Goal: Task Accomplishment & Management: Manage account settings

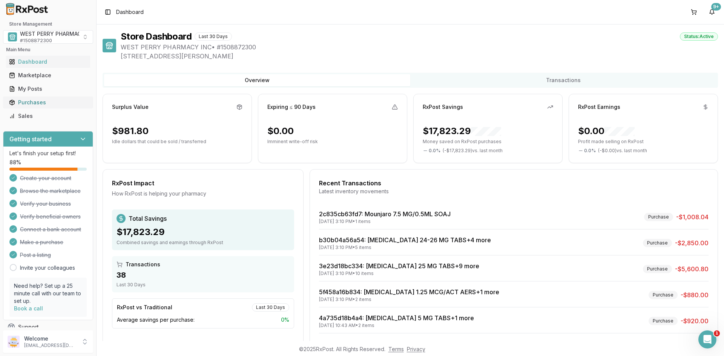
click at [31, 104] on div "Purchases" at bounding box center [48, 103] width 78 height 8
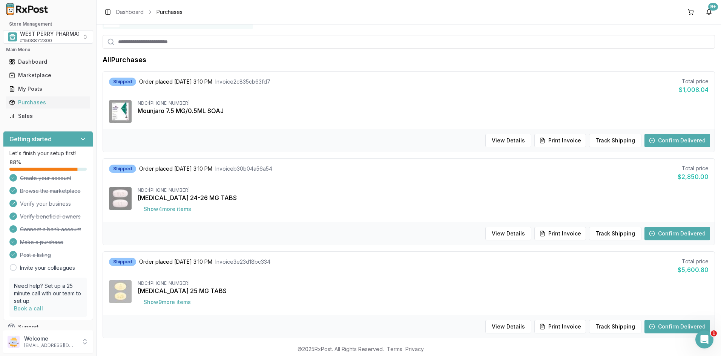
scroll to position [75, 0]
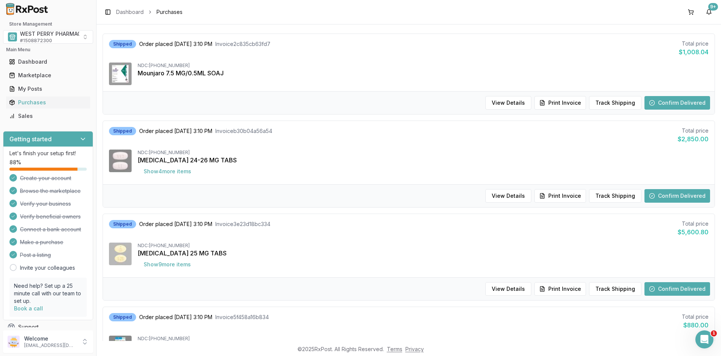
click at [447, 238] on div "Shipped Order placed [DATE] 3:10 PM Invoice 3e23d18bc334 Total price $5,600.80 …" at bounding box center [408, 245] width 611 height 63
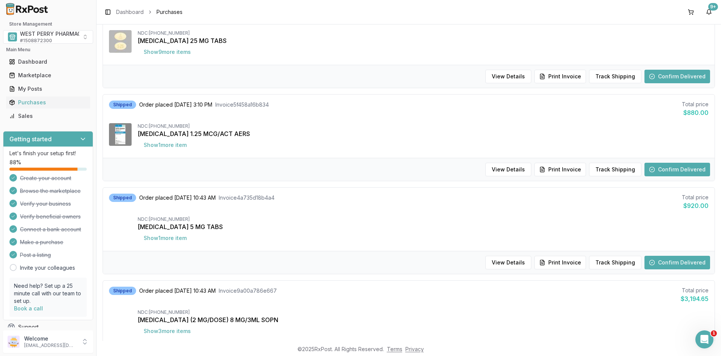
scroll to position [339, 0]
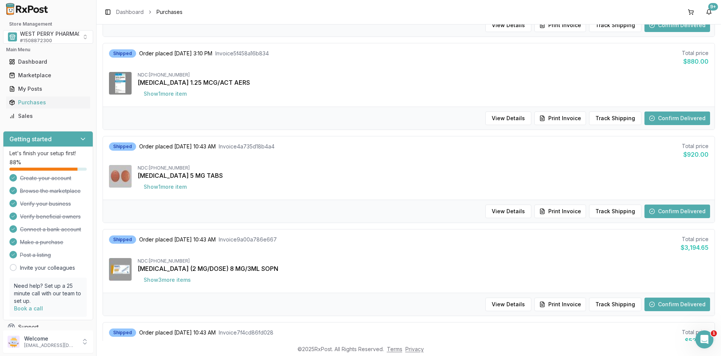
click at [279, 178] on div "[MEDICAL_DATA] 5 MG TABS" at bounding box center [423, 175] width 571 height 9
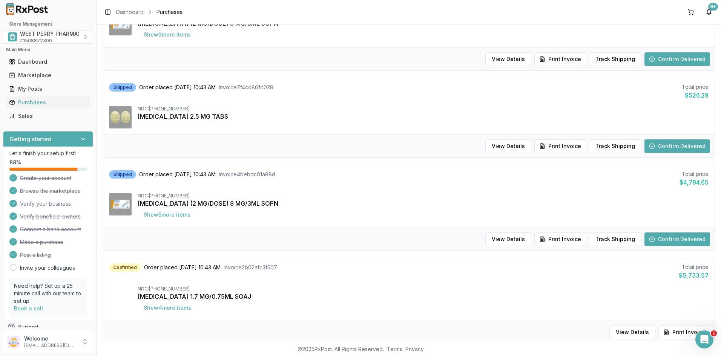
scroll to position [603, 0]
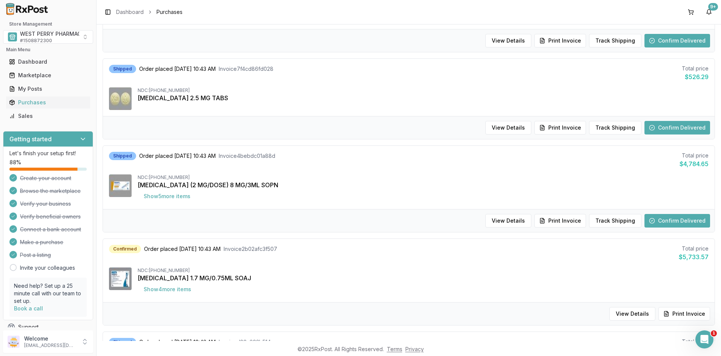
click at [434, 170] on div "Shipped Order placed [DATE] 10:43 AM Invoice 4bebdc01a88d Total price $4,784.65…" at bounding box center [408, 177] width 611 height 63
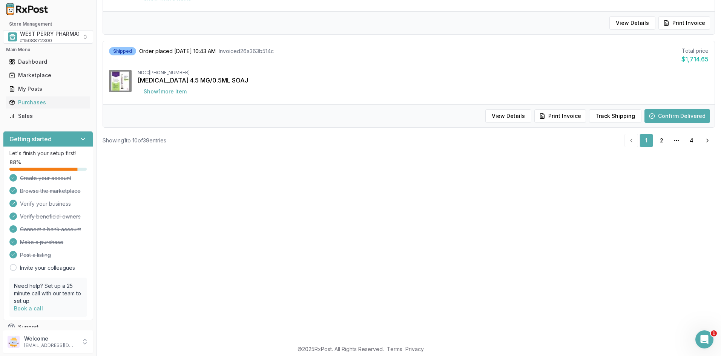
scroll to position [188, 0]
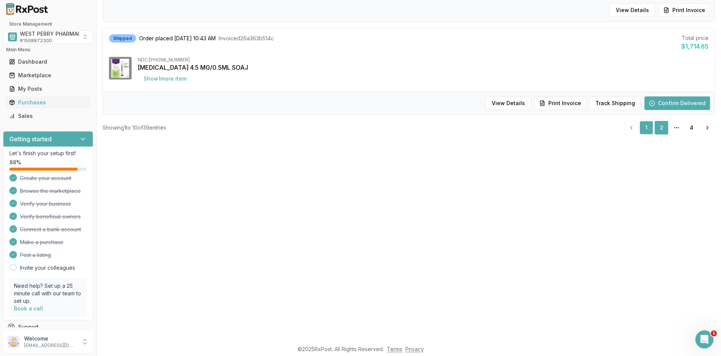
click at [658, 126] on link "2" at bounding box center [661, 128] width 14 height 14
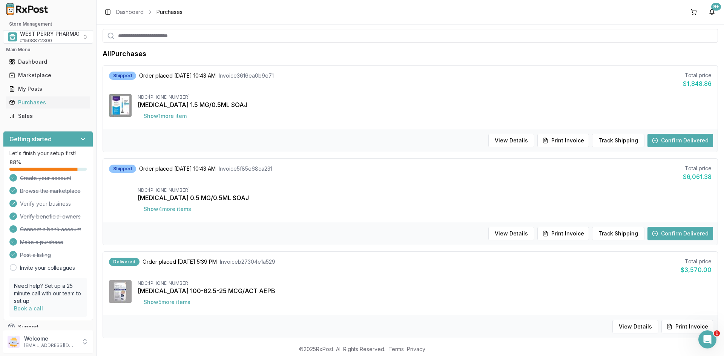
scroll to position [75, 0]
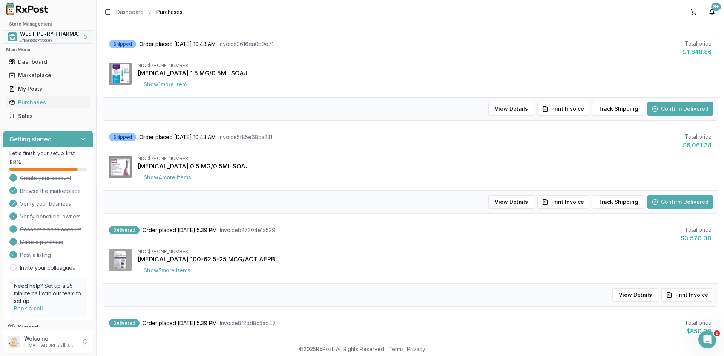
click at [49, 36] on span "WEST PERRY PHARMACY INC" at bounding box center [58, 34] width 76 height 8
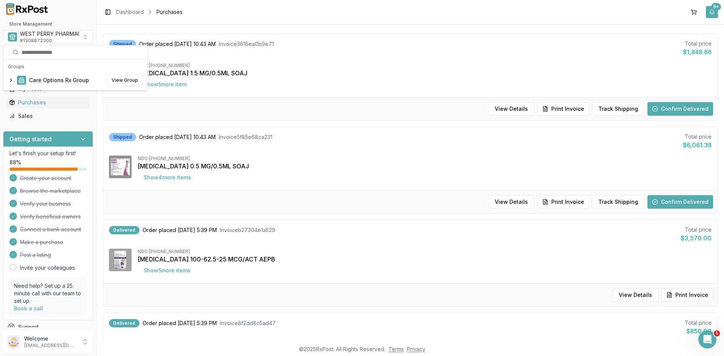
click at [711, 9] on button "9+" at bounding box center [712, 12] width 12 height 12
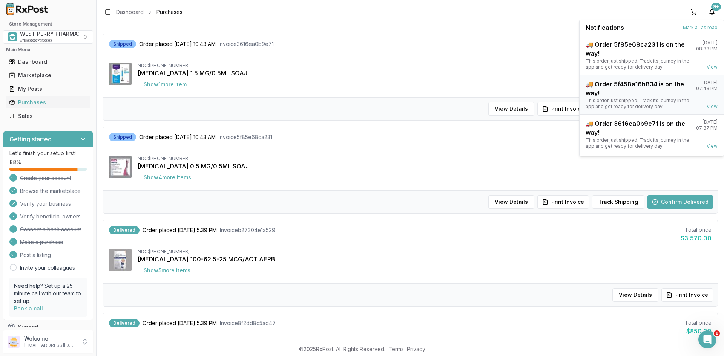
scroll to position [99, 0]
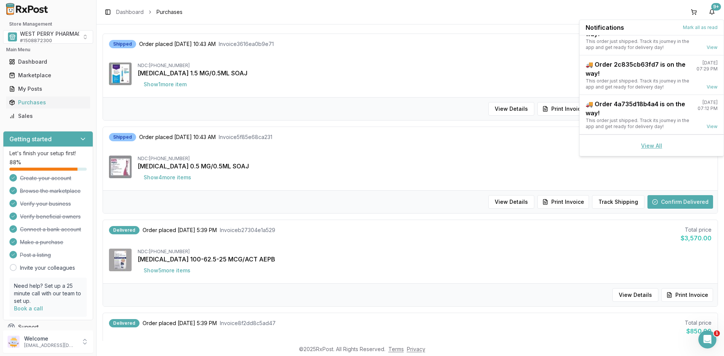
click at [643, 146] on link "View All" at bounding box center [651, 145] width 21 height 6
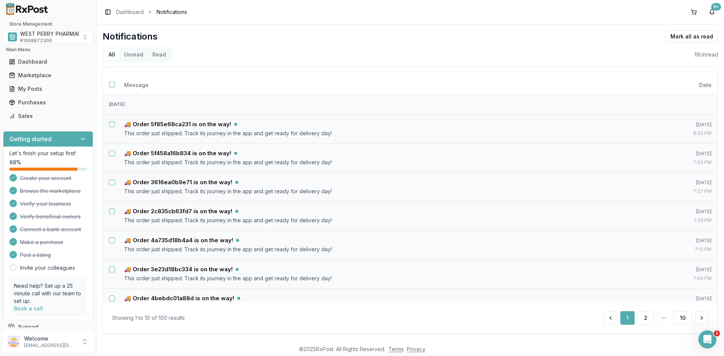
click at [127, 53] on button "Unread" at bounding box center [133, 55] width 28 height 12
click at [114, 85] on button "Select all notifications" at bounding box center [112, 84] width 6 height 6
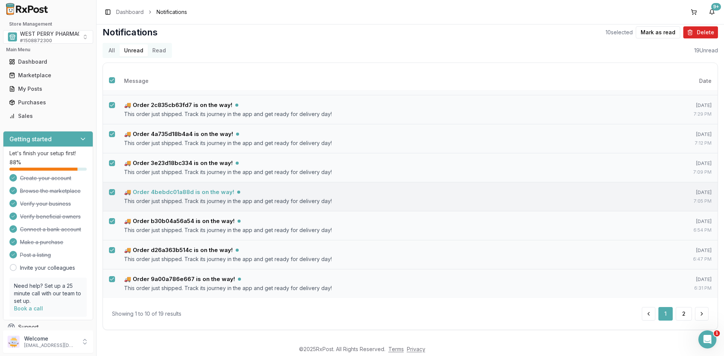
scroll to position [5, 0]
click at [655, 26] on button "Mark as read" at bounding box center [658, 31] width 44 height 12
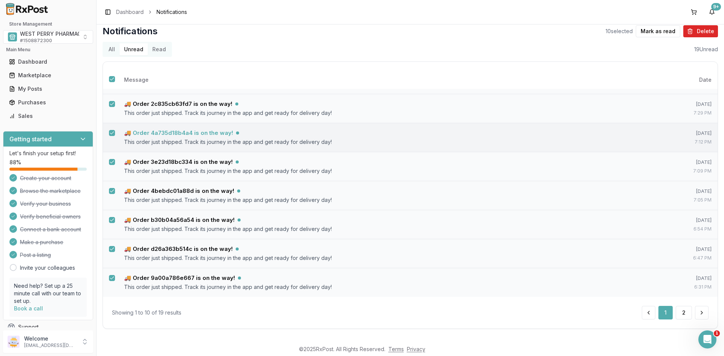
scroll to position [73, 0]
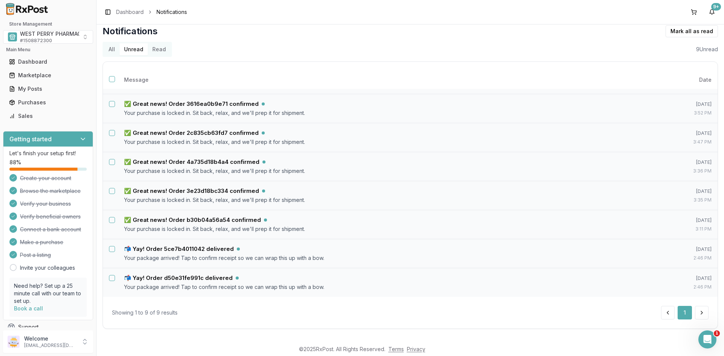
click at [130, 50] on button "Unread" at bounding box center [133, 49] width 28 height 12
click at [112, 77] on button "Select all notifications" at bounding box center [112, 79] width 6 height 6
click at [657, 31] on button "Mark as read" at bounding box center [658, 31] width 44 height 12
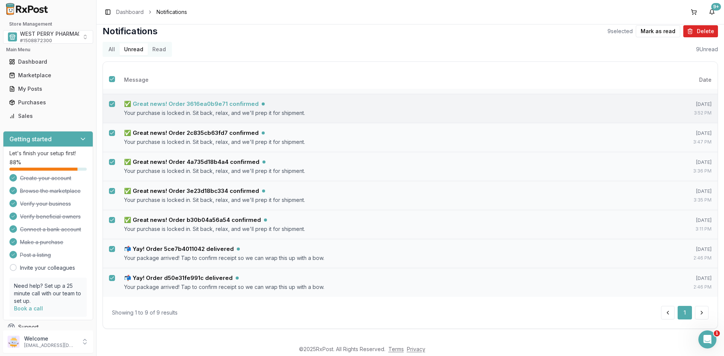
scroll to position [0, 0]
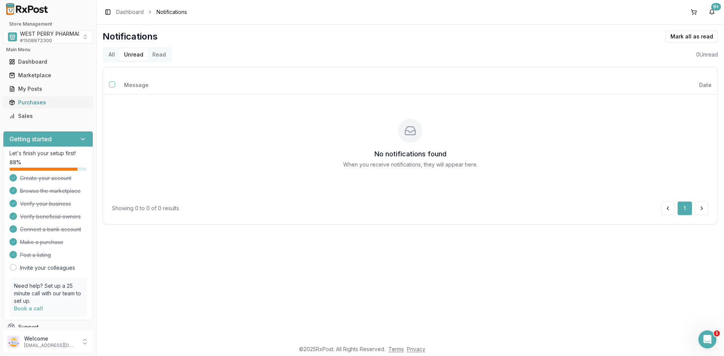
click at [35, 100] on div "Purchases" at bounding box center [48, 103] width 78 height 8
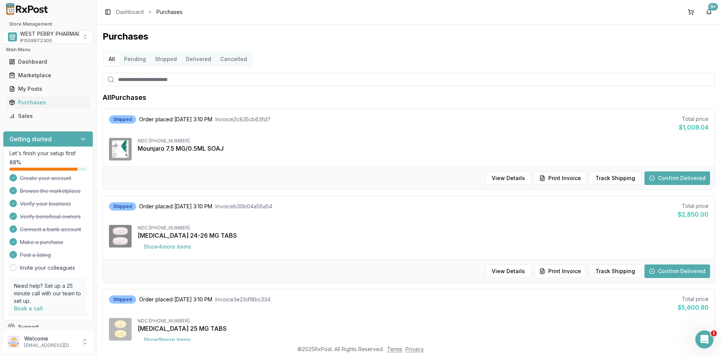
click at [196, 57] on button "Delivered" at bounding box center [198, 59] width 34 height 12
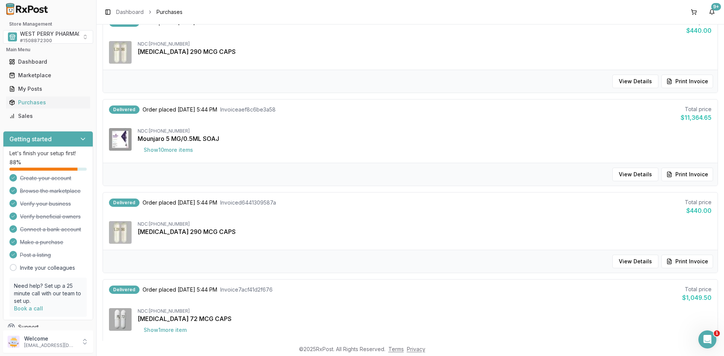
scroll to position [712, 0]
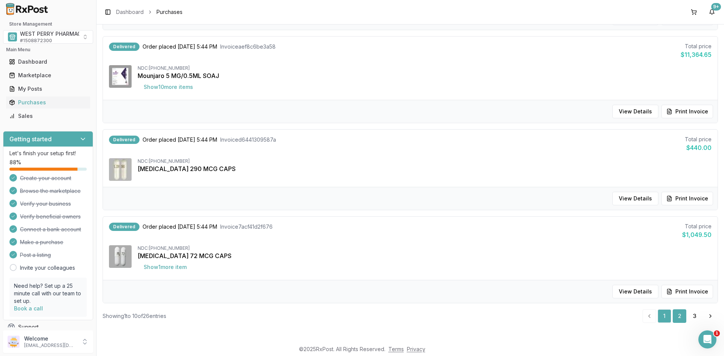
click at [677, 318] on link "2" at bounding box center [679, 316] width 14 height 14
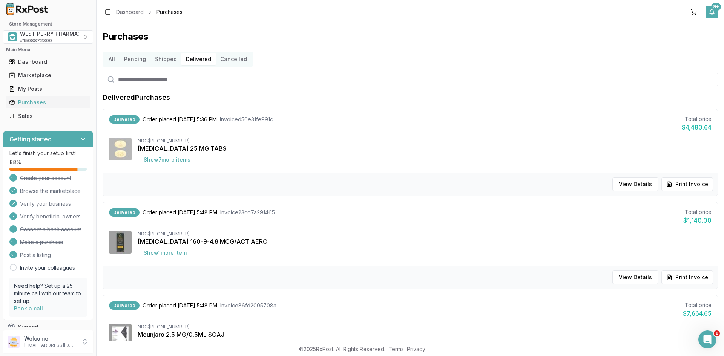
click at [711, 12] on button "9+" at bounding box center [712, 12] width 12 height 12
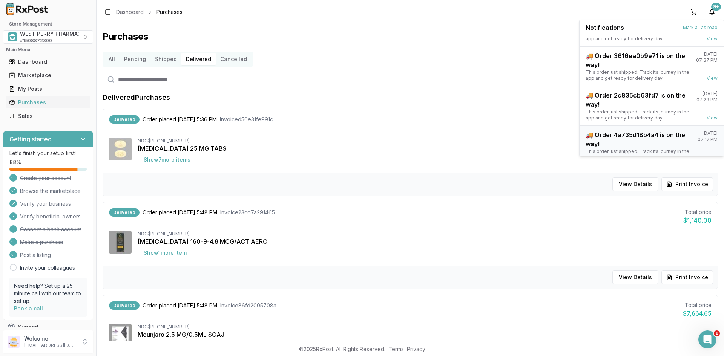
scroll to position [99, 0]
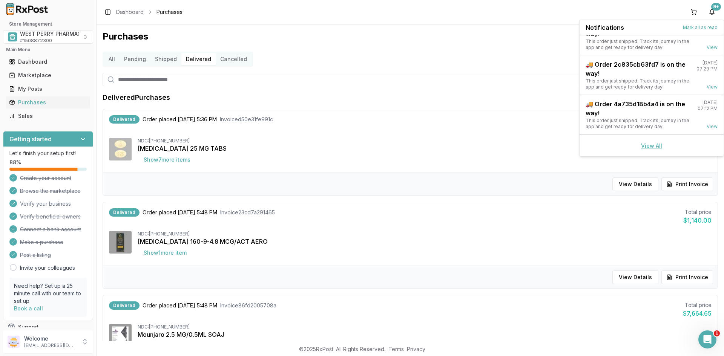
click at [643, 145] on link "View All" at bounding box center [651, 145] width 21 height 6
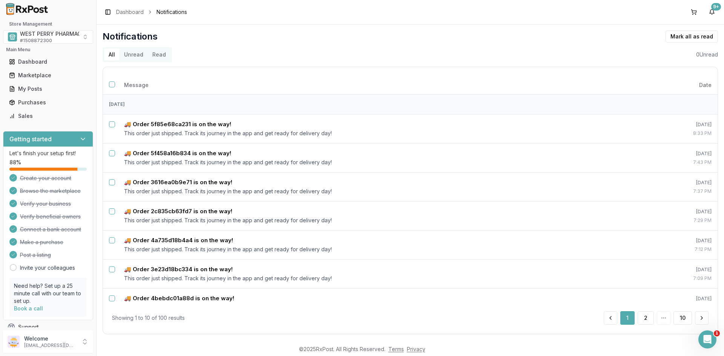
click at [135, 57] on button "Unread" at bounding box center [133, 55] width 28 height 12
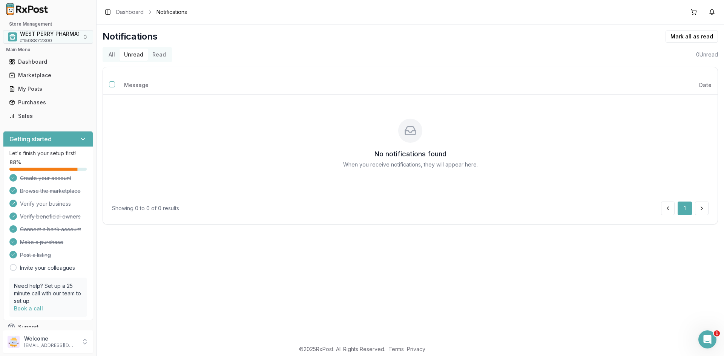
click at [34, 36] on span "WEST PERRY PHARMACY INC" at bounding box center [58, 34] width 76 height 8
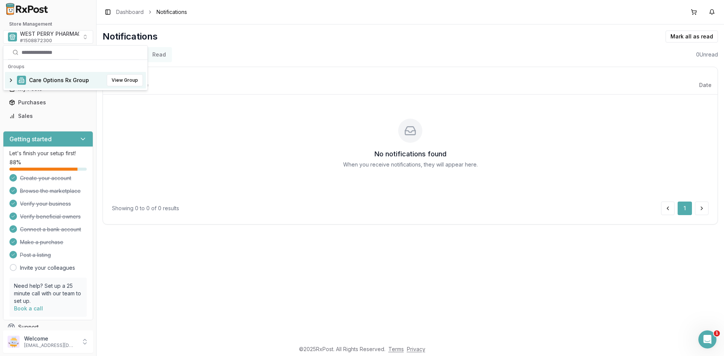
click at [46, 82] on span "Care Options Rx Group" at bounding box center [59, 81] width 60 height 8
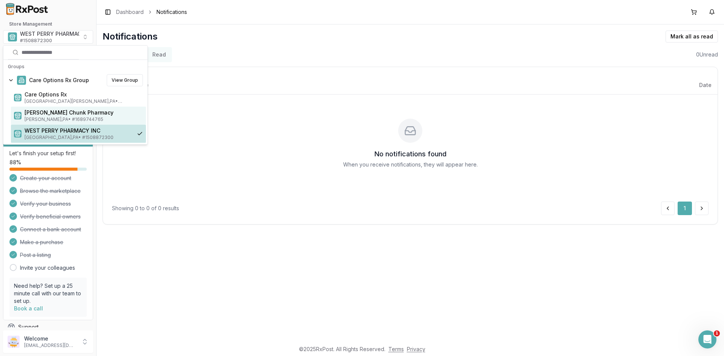
click at [45, 113] on span "Mauch Chunk Pharmacy" at bounding box center [84, 113] width 118 height 8
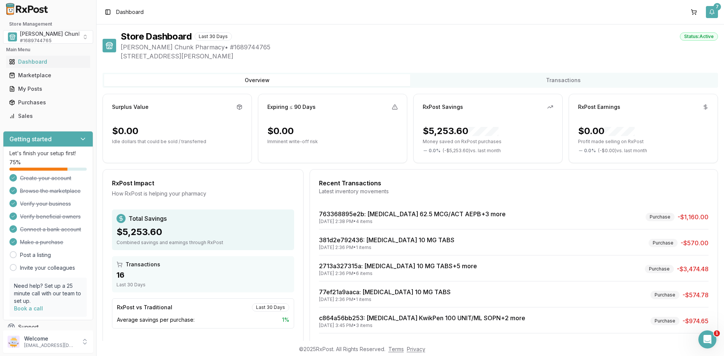
click at [708, 11] on button "7" at bounding box center [712, 12] width 12 height 12
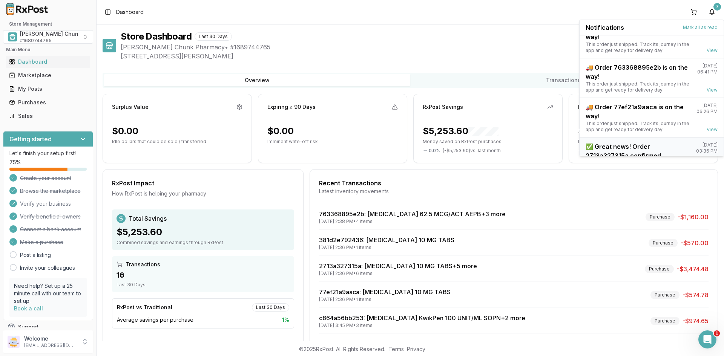
scroll to position [99, 0]
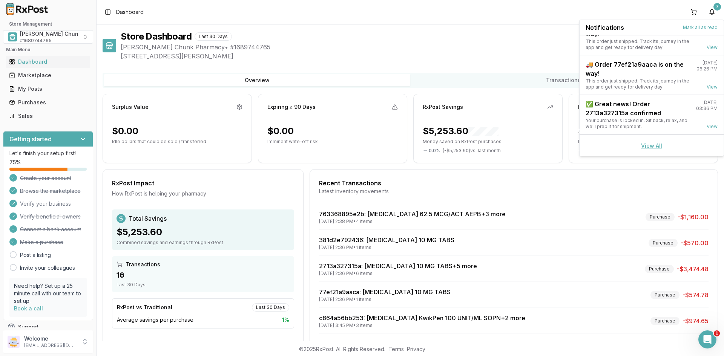
click at [644, 145] on link "View All" at bounding box center [651, 145] width 21 height 6
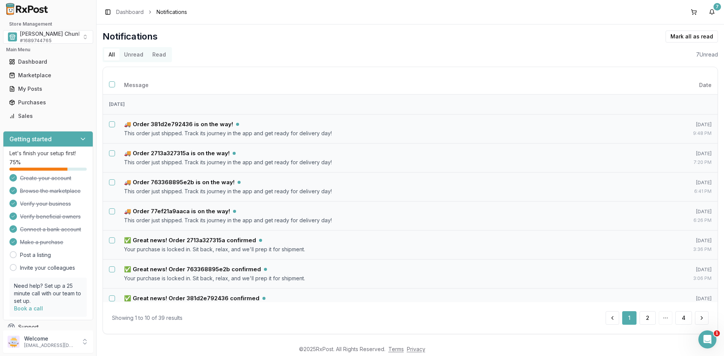
click at [132, 53] on button "Unread" at bounding box center [133, 55] width 28 height 12
click at [112, 84] on button "Select all notifications" at bounding box center [112, 84] width 6 height 6
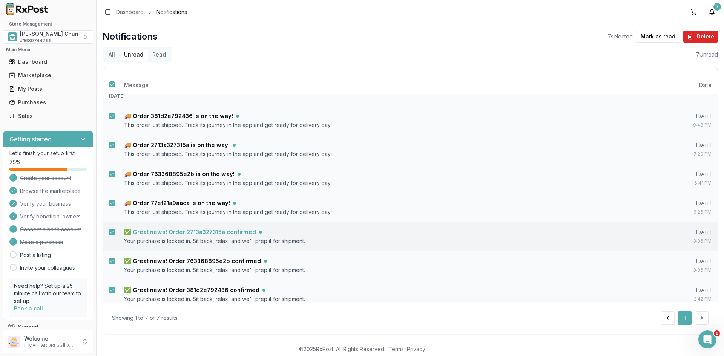
scroll to position [15, 0]
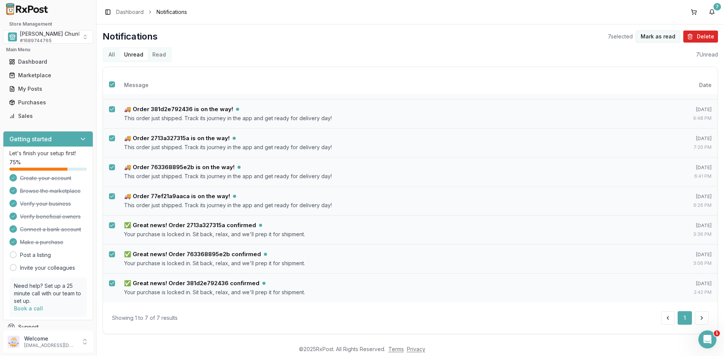
click at [645, 35] on button "Mark as read" at bounding box center [658, 37] width 44 height 12
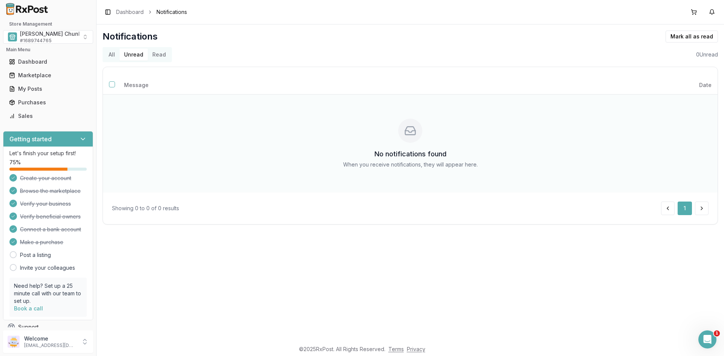
click at [378, 103] on div "No notifications found When you receive notifications, they will appear here." at bounding box center [410, 144] width 602 height 86
click at [29, 103] on div "Purchases" at bounding box center [48, 103] width 78 height 8
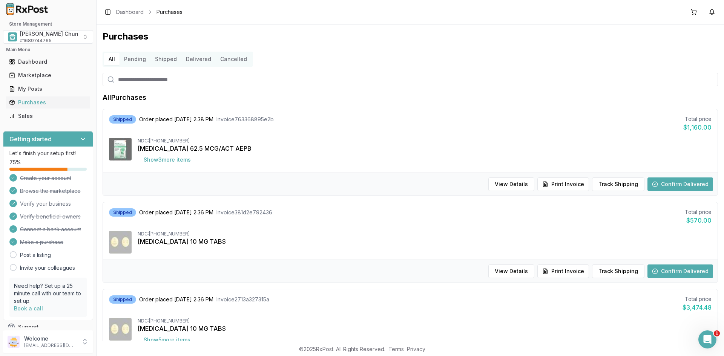
click at [191, 57] on button "Delivered" at bounding box center [198, 59] width 34 height 12
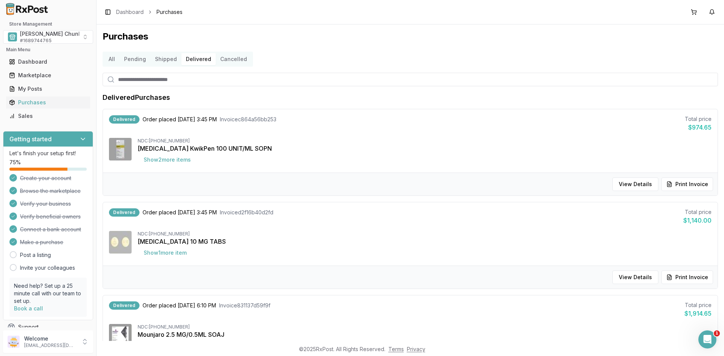
click at [132, 58] on button "Pending" at bounding box center [134, 59] width 31 height 12
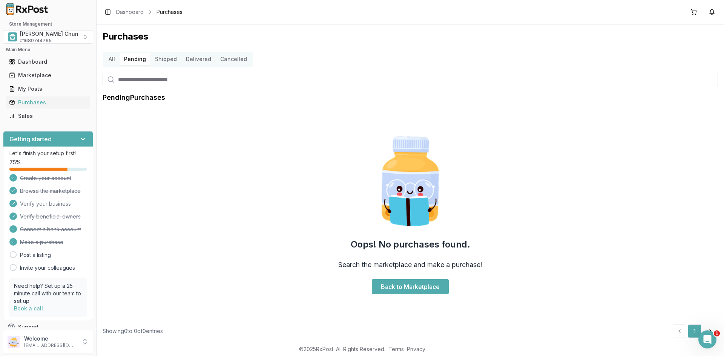
click at [112, 61] on button "All" at bounding box center [111, 59] width 15 height 12
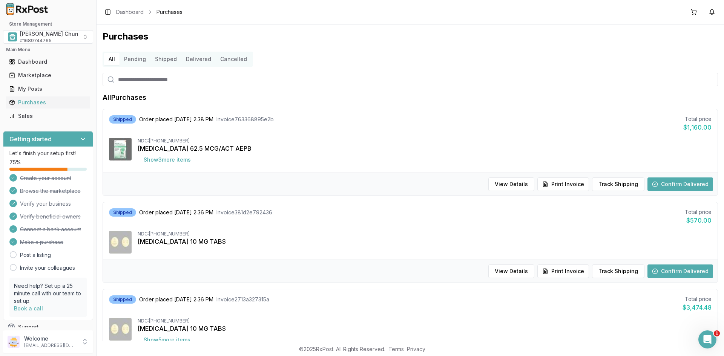
drag, startPoint x: 645, startPoint y: 10, endPoint x: 440, endPoint y: 10, distance: 205.4
click at [645, 10] on div "Toggle Sidebar Dashboard Purchases" at bounding box center [410, 12] width 627 height 24
